Goal: Transaction & Acquisition: Purchase product/service

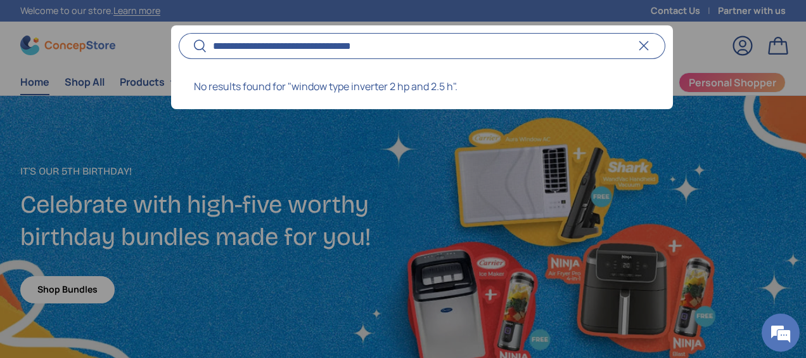
click at [179, 32] on button "Search" at bounding box center [193, 47] width 29 height 30
type input "**********"
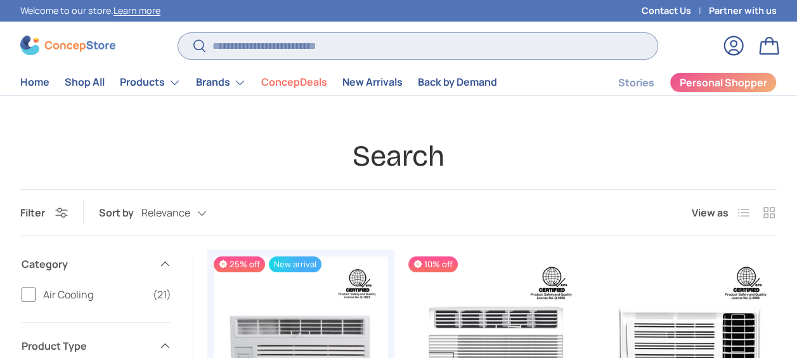
click at [263, 50] on input "Search" at bounding box center [417, 46] width 479 height 26
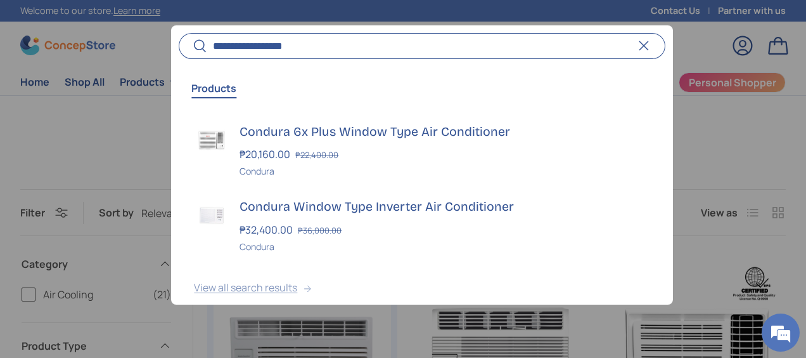
type input "**********"
click at [269, 285] on button "View all search results" at bounding box center [421, 289] width 501 height 53
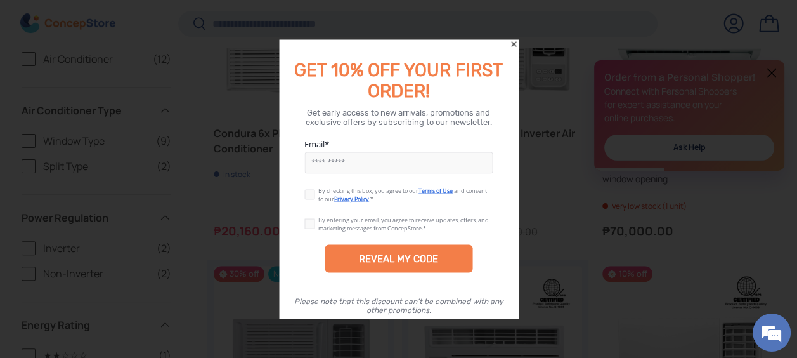
click at [512, 37] on div at bounding box center [398, 179] width 797 height 358
click at [511, 37] on div at bounding box center [398, 179] width 797 height 358
click at [512, 44] on icon "Close" at bounding box center [513, 44] width 9 height 9
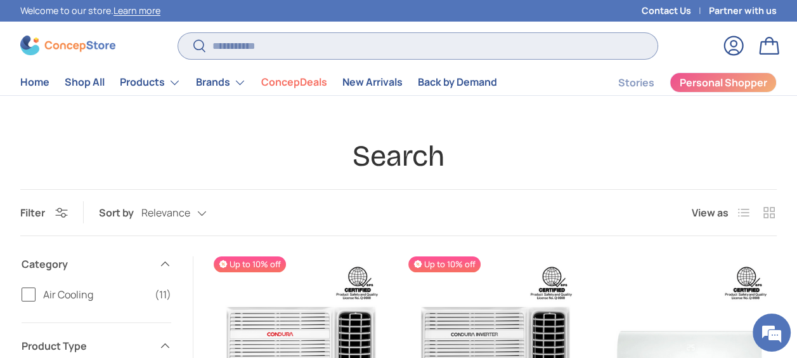
click at [264, 45] on input "Search" at bounding box center [417, 46] width 479 height 26
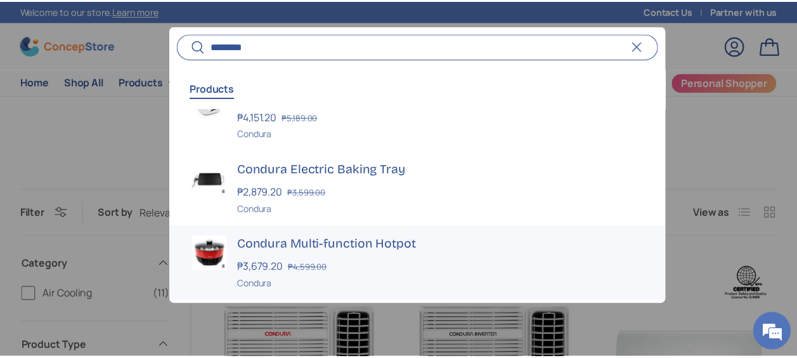
scroll to position [237, 0]
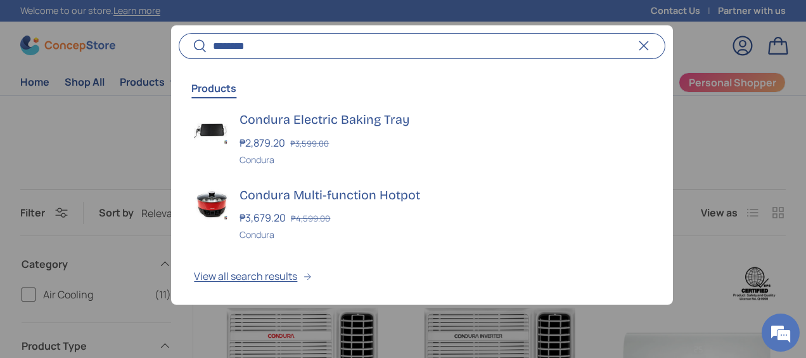
type input "*******"
click at [731, 139] on div at bounding box center [403, 179] width 806 height 358
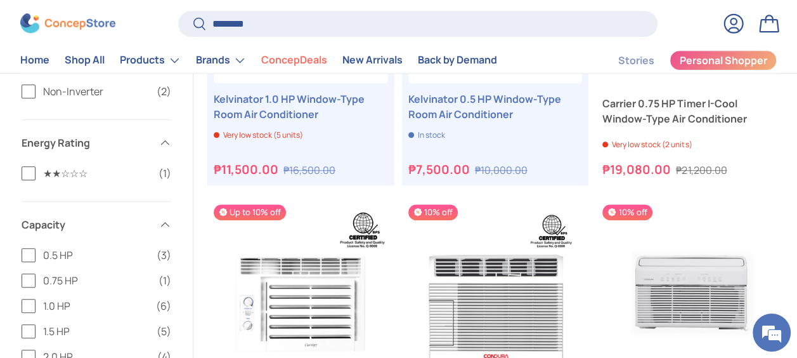
scroll to position [632, 0]
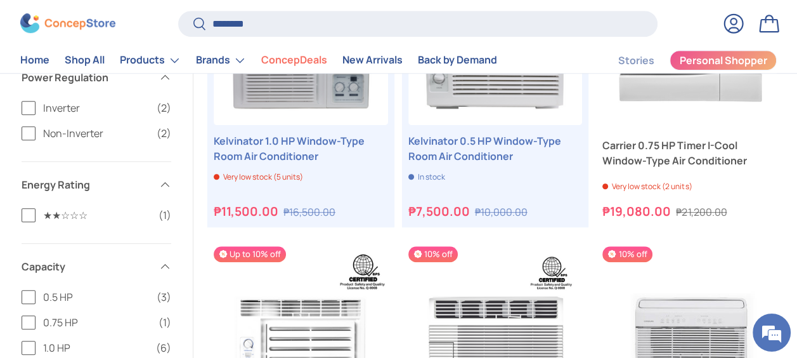
click at [25, 317] on label "0.75 HP (1)" at bounding box center [97, 321] width 150 height 15
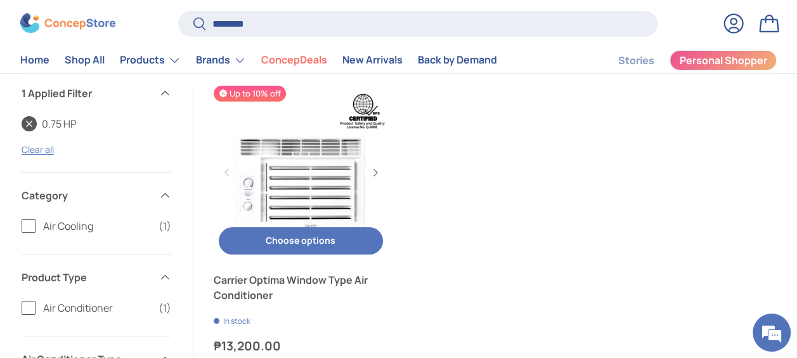
scroll to position [153, 0]
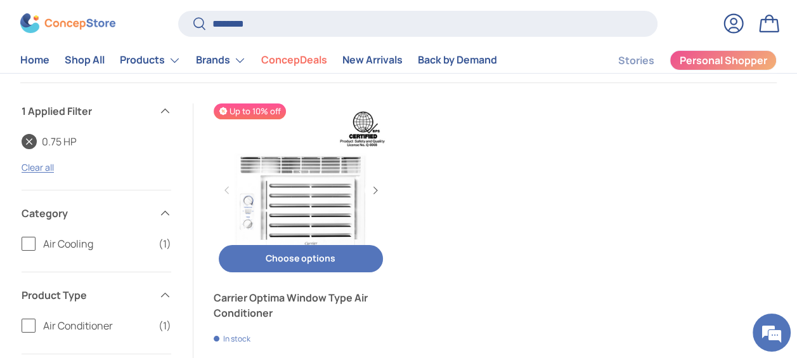
click at [321, 203] on link "Carrier Optima Window Type Air Conditioner" at bounding box center [301, 190] width 174 height 174
